Goal: Information Seeking & Learning: Understand process/instructions

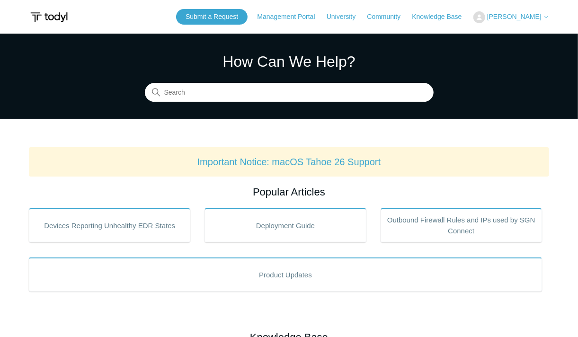
click at [516, 18] on span "[PERSON_NAME]" at bounding box center [514, 17] width 54 height 8
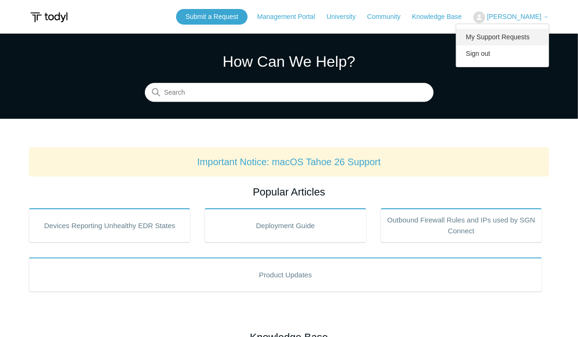
click at [486, 39] on link "My Support Requests" at bounding box center [502, 37] width 92 height 17
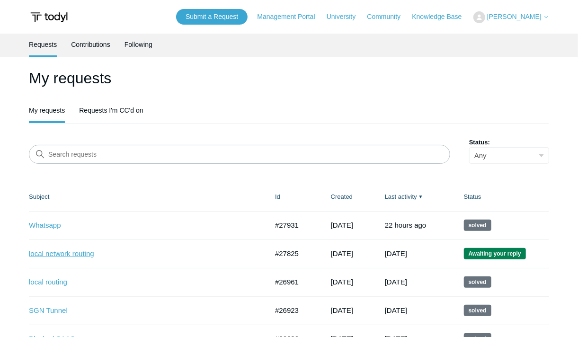
click at [65, 255] on link "local network routing" at bounding box center [141, 254] width 225 height 11
click at [60, 310] on link "SGN Tunnel" at bounding box center [141, 310] width 225 height 11
click at [72, 285] on link "local routing" at bounding box center [141, 282] width 225 height 11
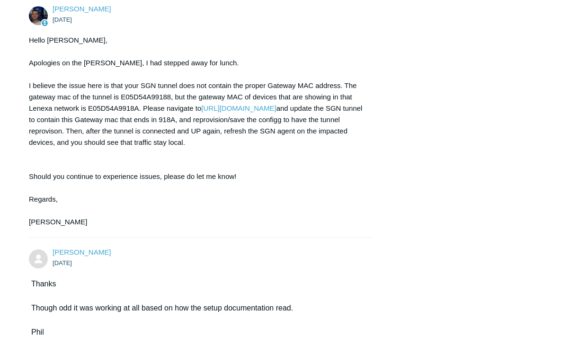
scroll to position [1231, 0]
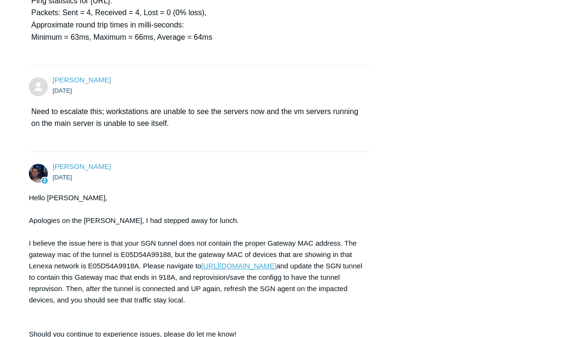
click at [201, 270] on link "[URL][DOMAIN_NAME]" at bounding box center [238, 266] width 75 height 8
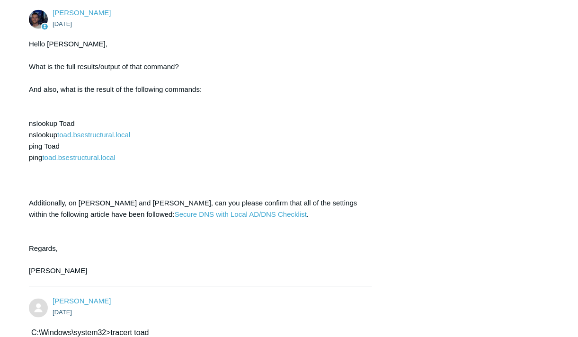
scroll to position [505, 0]
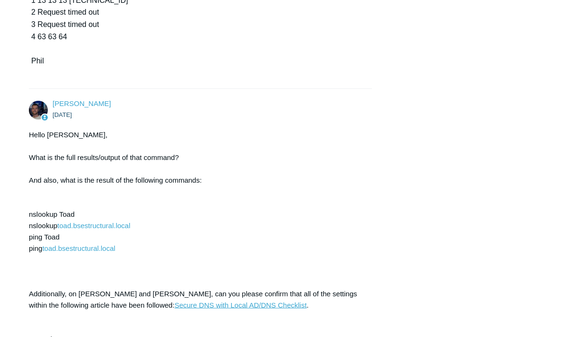
click at [175, 301] on link "Secure DNS with Local AD/DNS Checklist" at bounding box center [241, 305] width 132 height 8
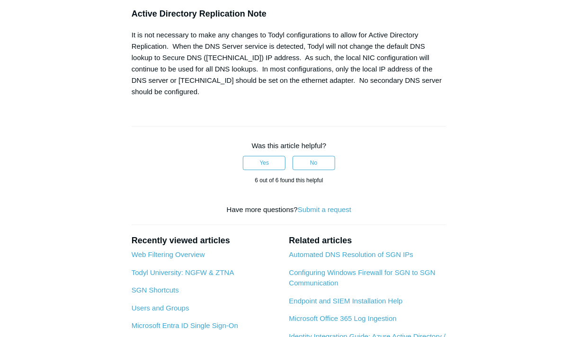
scroll to position [0, 281]
drag, startPoint x: 139, startPoint y: 103, endPoint x: 482, endPoint y: 157, distance: 347.5
copy pre "# Set the location to the registry Set-Location -Path "HKLM:\SYSTEM\CurrentCont…"
